Goal: Information Seeking & Learning: Check status

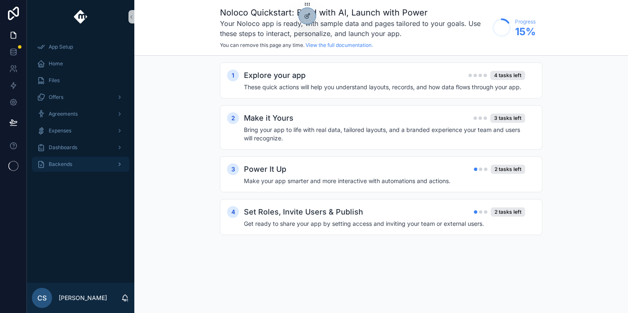
click at [69, 160] on div "Backends" at bounding box center [80, 164] width 87 height 13
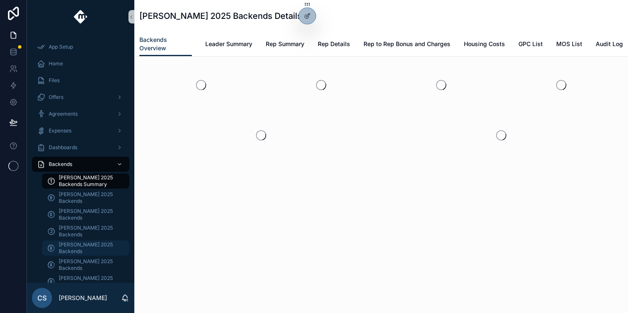
click at [78, 242] on span "[PERSON_NAME] 2025 Backends" at bounding box center [90, 248] width 62 height 13
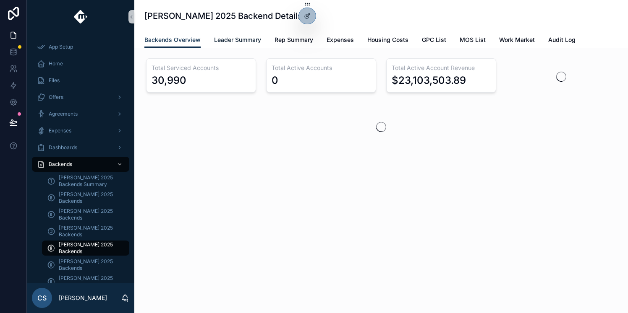
click at [243, 39] on span "Leader Summary" at bounding box center [237, 40] width 47 height 8
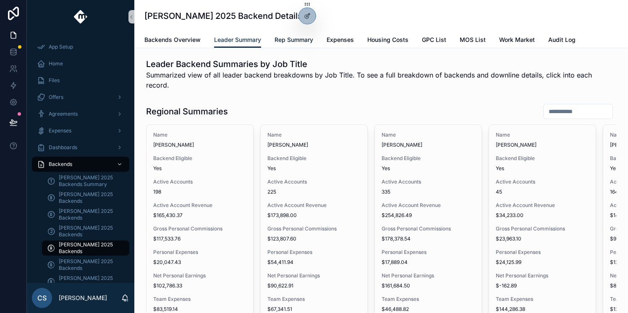
click at [309, 37] on span "Rep Summary" at bounding box center [293, 40] width 39 height 8
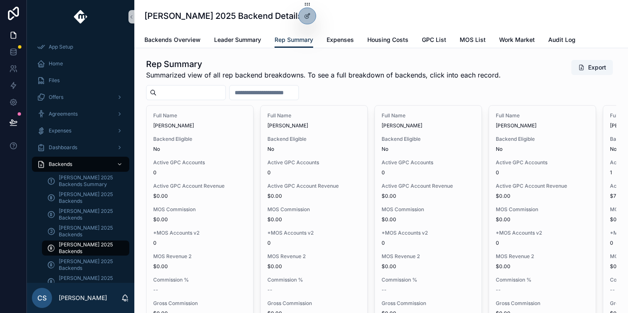
click at [225, 90] on input "scrollable content" at bounding box center [191, 93] width 69 height 12
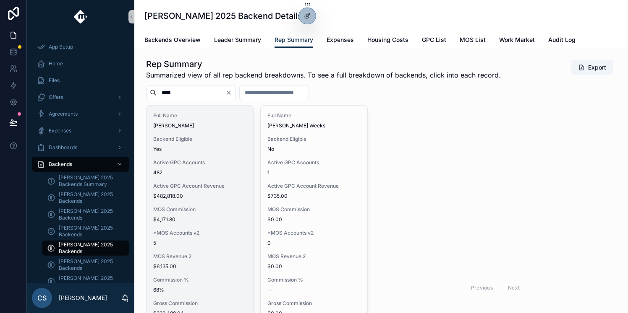
type input "****"
click at [218, 196] on span "$482,818.00" at bounding box center [199, 196] width 93 height 7
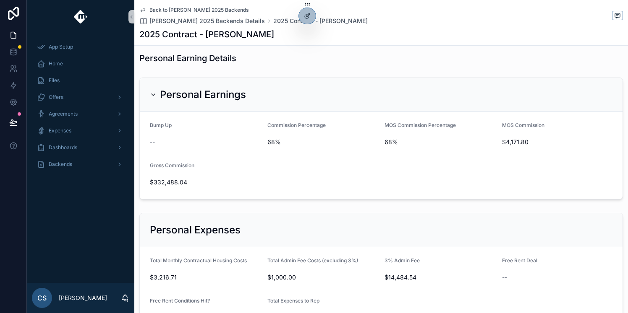
scroll to position [431, 0]
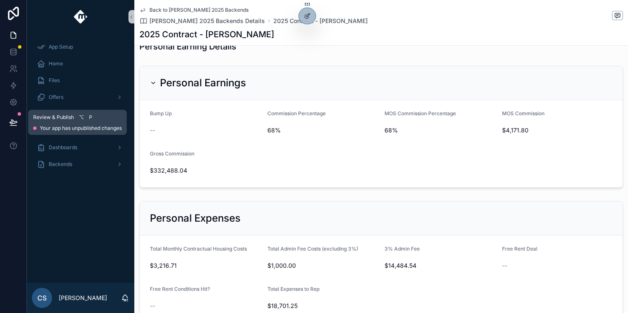
click at [9, 120] on icon at bounding box center [13, 122] width 8 height 8
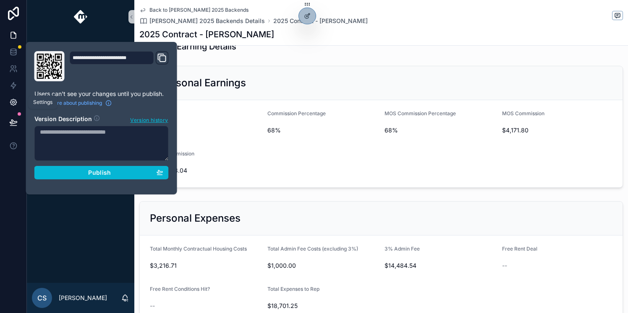
click at [8, 96] on link at bounding box center [13, 102] width 26 height 17
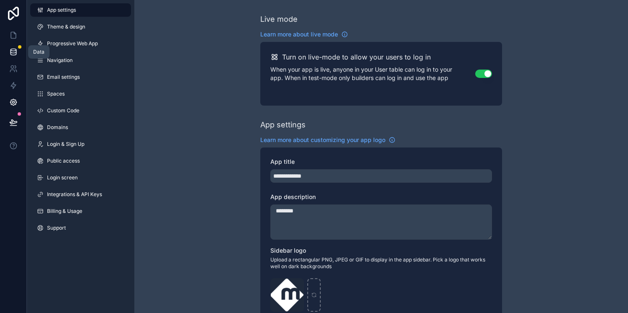
click at [13, 55] on icon at bounding box center [12, 53] width 5 height 3
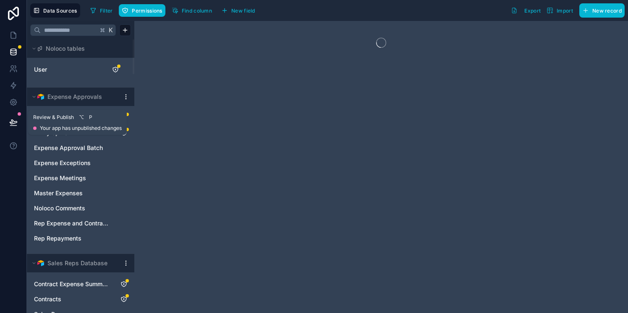
click at [12, 117] on button at bounding box center [13, 122] width 18 height 23
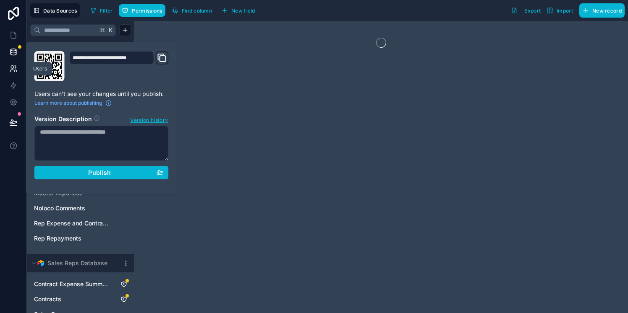
click at [13, 63] on link at bounding box center [13, 68] width 26 height 17
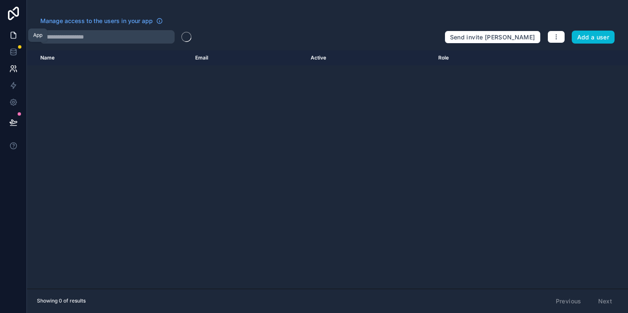
click at [17, 27] on link at bounding box center [13, 35] width 26 height 17
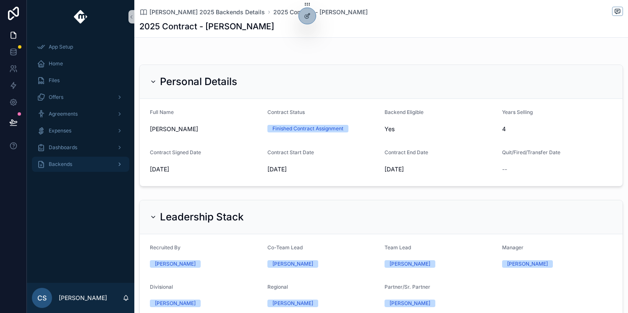
click at [61, 161] on span "Backends" at bounding box center [60, 164] width 23 height 7
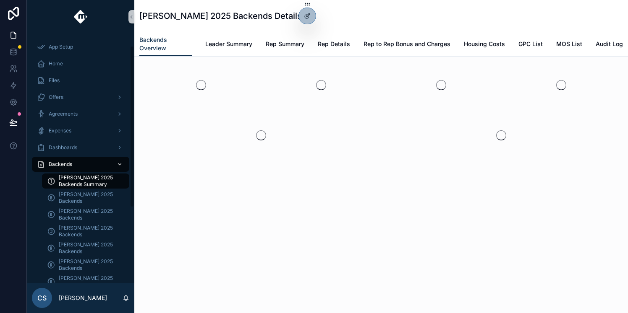
scroll to position [135, 0]
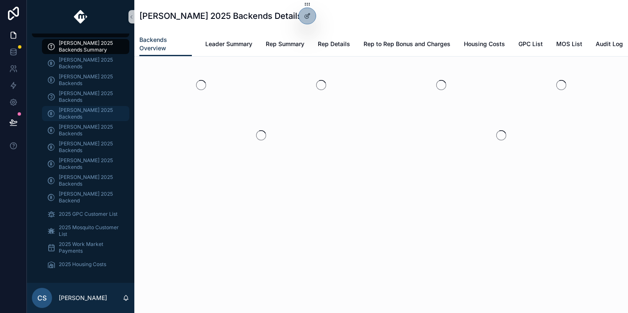
click at [85, 113] on span "[PERSON_NAME] 2025 Backends" at bounding box center [90, 113] width 62 height 13
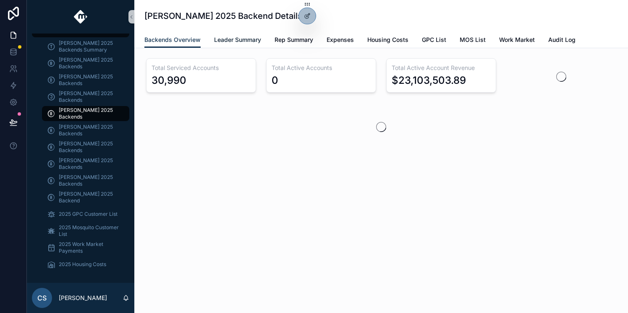
click at [234, 39] on span "Leader Summary" at bounding box center [237, 40] width 47 height 8
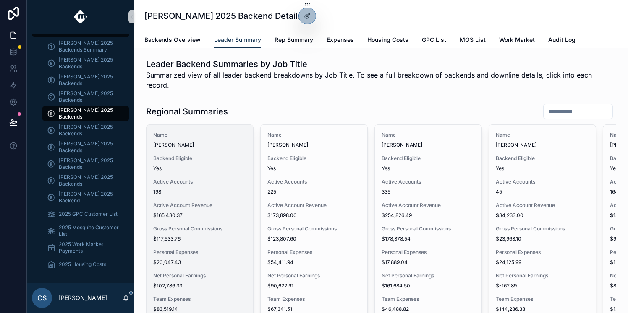
click at [203, 165] on span "Yes" at bounding box center [199, 168] width 93 height 7
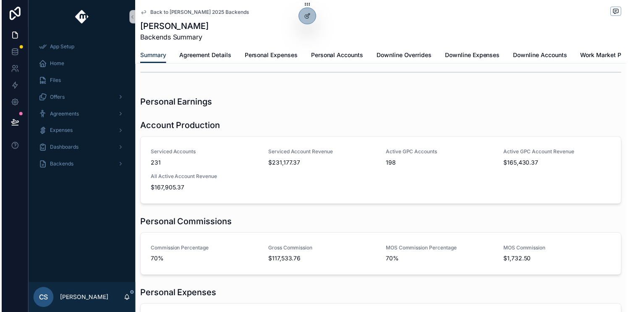
scroll to position [170, 0]
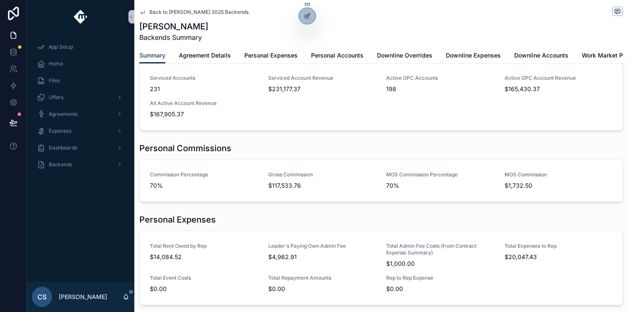
click at [168, 13] on span "Back to [PERSON_NAME] 2025 Backends" at bounding box center [198, 12] width 99 height 7
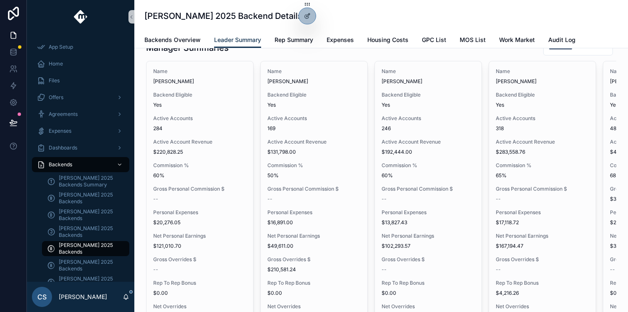
scroll to position [908, 0]
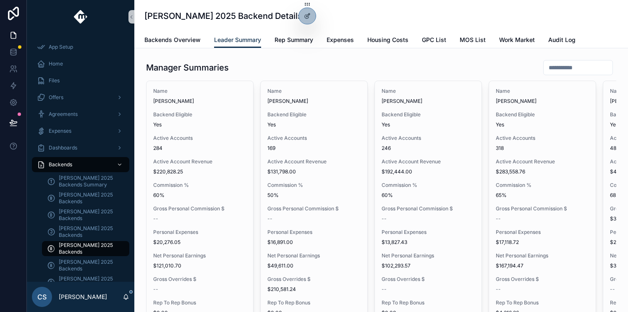
click at [543, 62] on input "scrollable content" at bounding box center [577, 68] width 69 height 12
type input "******"
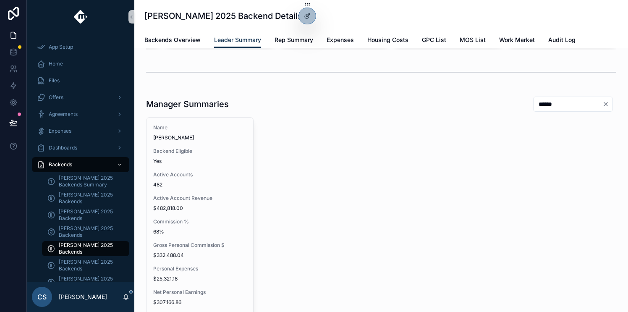
scroll to position [913, 0]
